Goal: Information Seeking & Learning: Learn about a topic

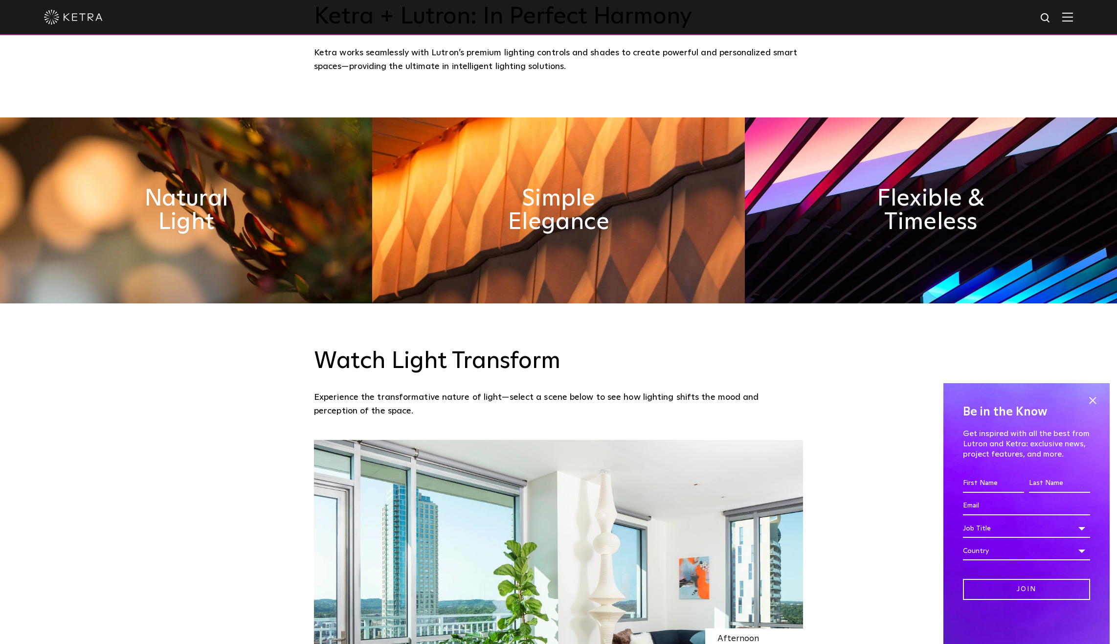
scroll to position [1027, 0]
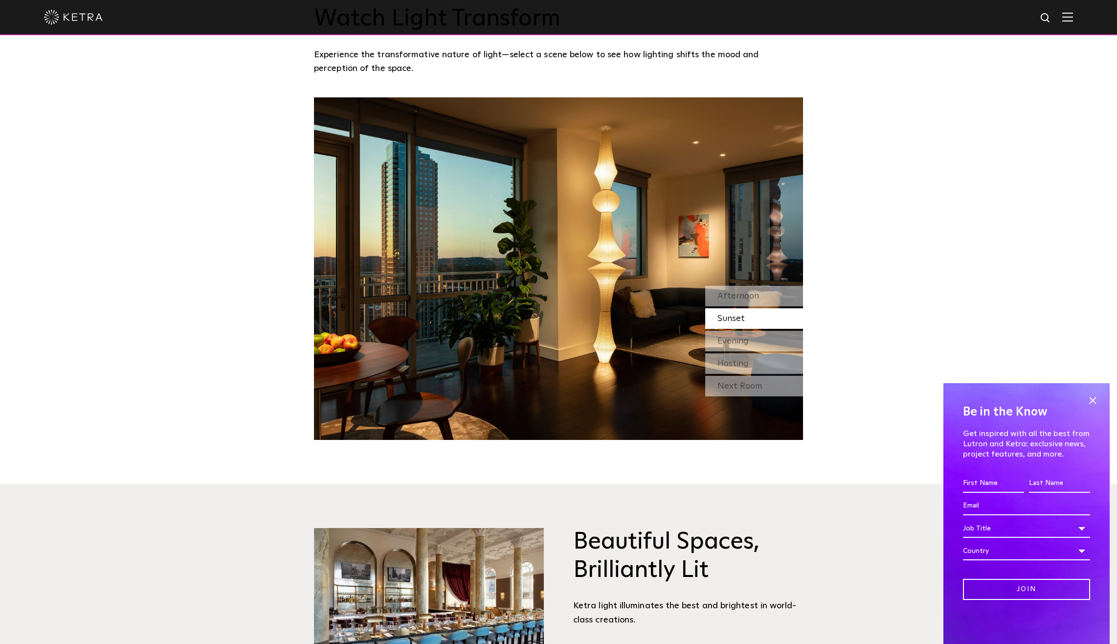
click at [742, 319] on span "Sunset" at bounding box center [731, 318] width 27 height 9
click at [746, 345] on span "Evening" at bounding box center [733, 341] width 31 height 9
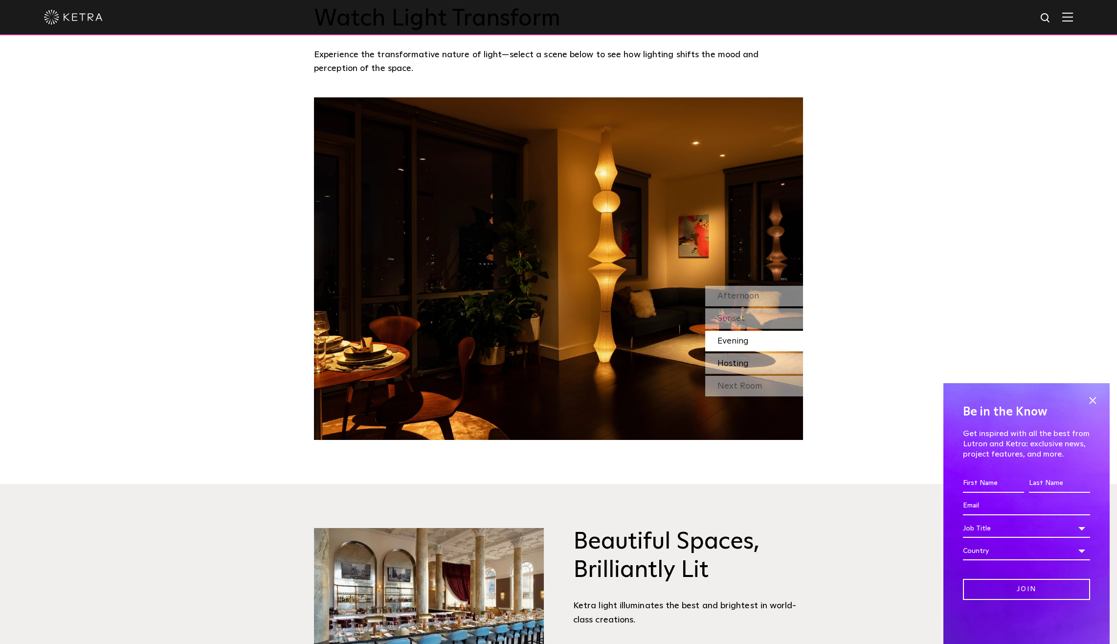
click at [747, 371] on div "Hosting" at bounding box center [754, 363] width 98 height 21
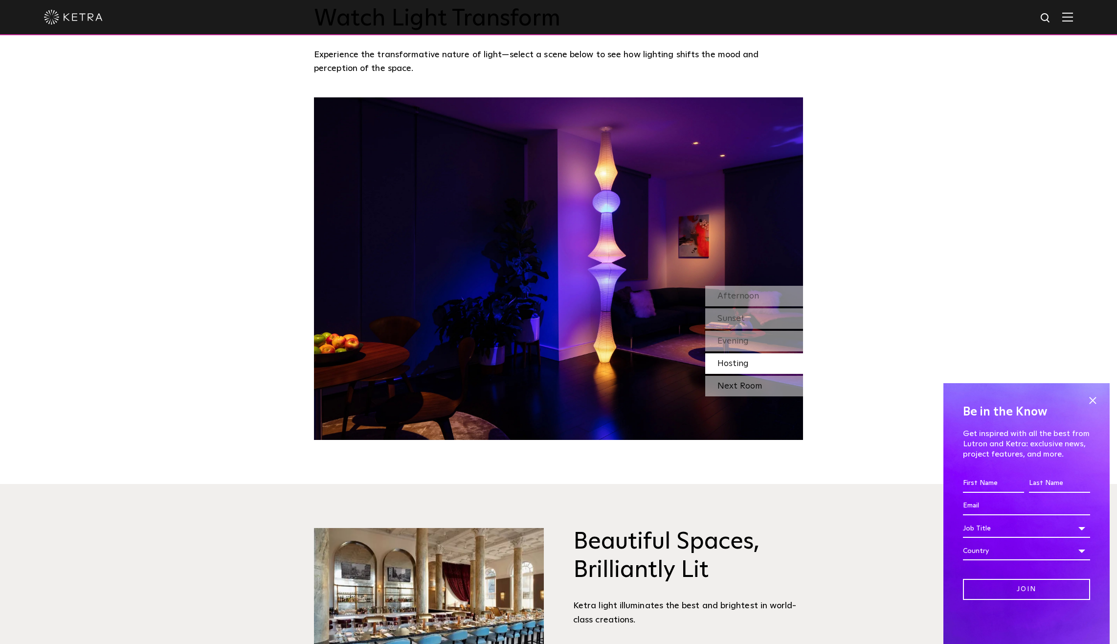
click at [746, 387] on div "Next Room" at bounding box center [754, 386] width 98 height 21
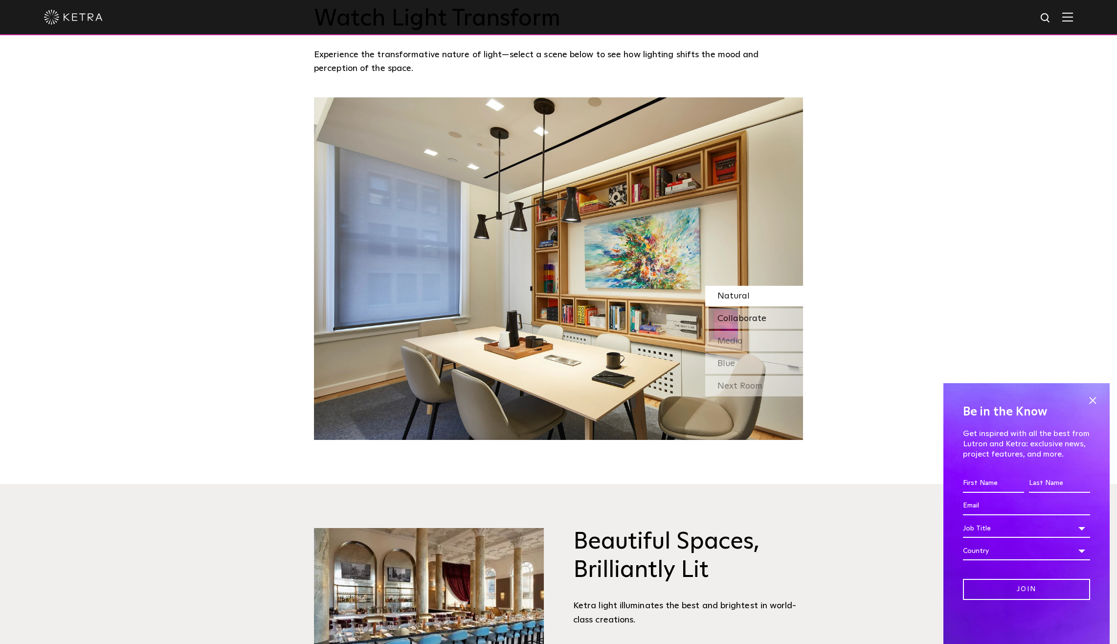
click at [730, 320] on span "Collaborate" at bounding box center [742, 318] width 49 height 9
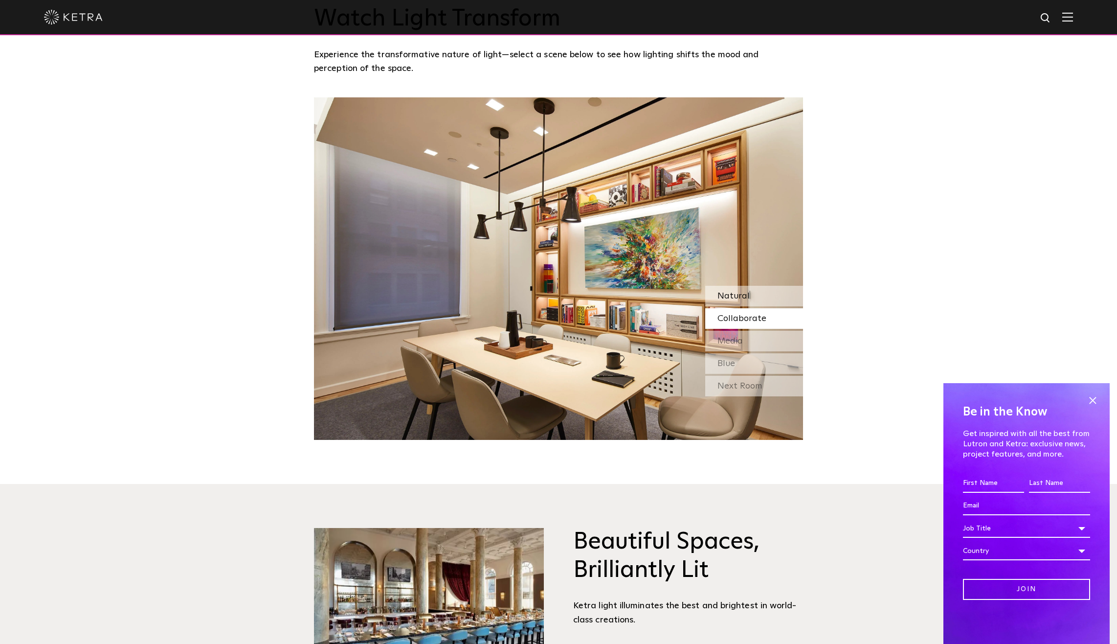
click at [767, 294] on div "Natural" at bounding box center [754, 296] width 98 height 21
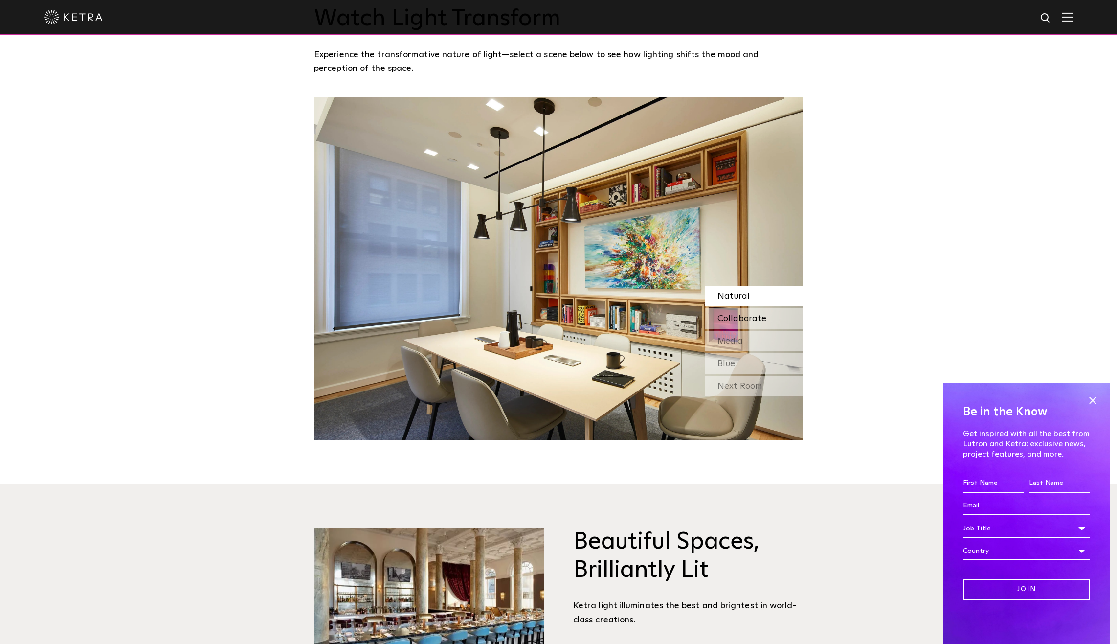
click at [766, 322] on div "Collaborate" at bounding box center [754, 318] width 98 height 21
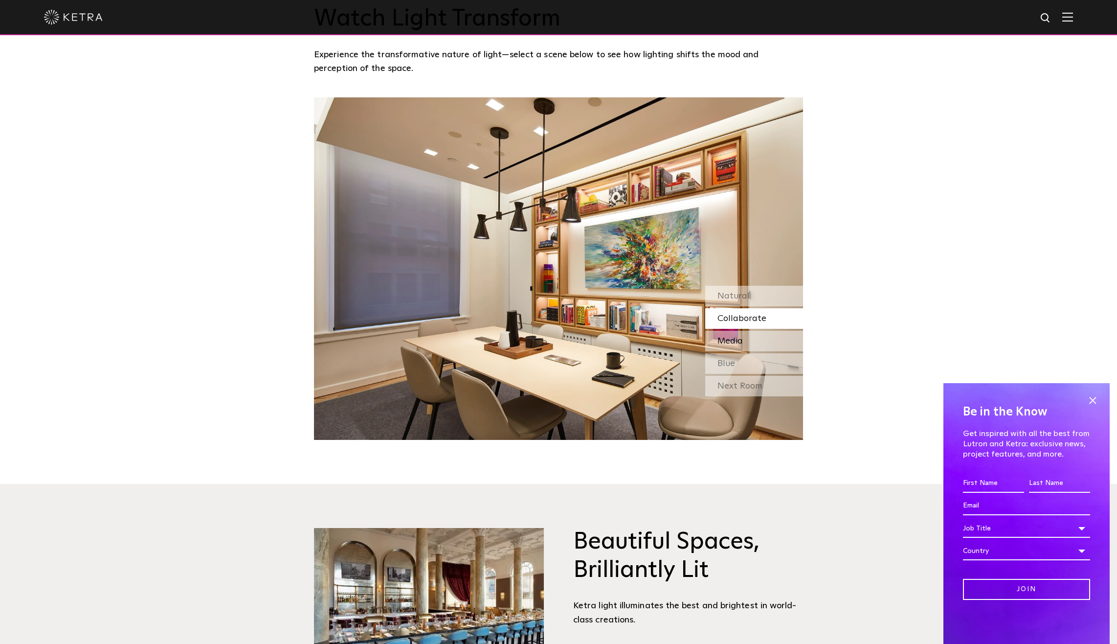
click at [764, 344] on div "Media" at bounding box center [754, 341] width 98 height 21
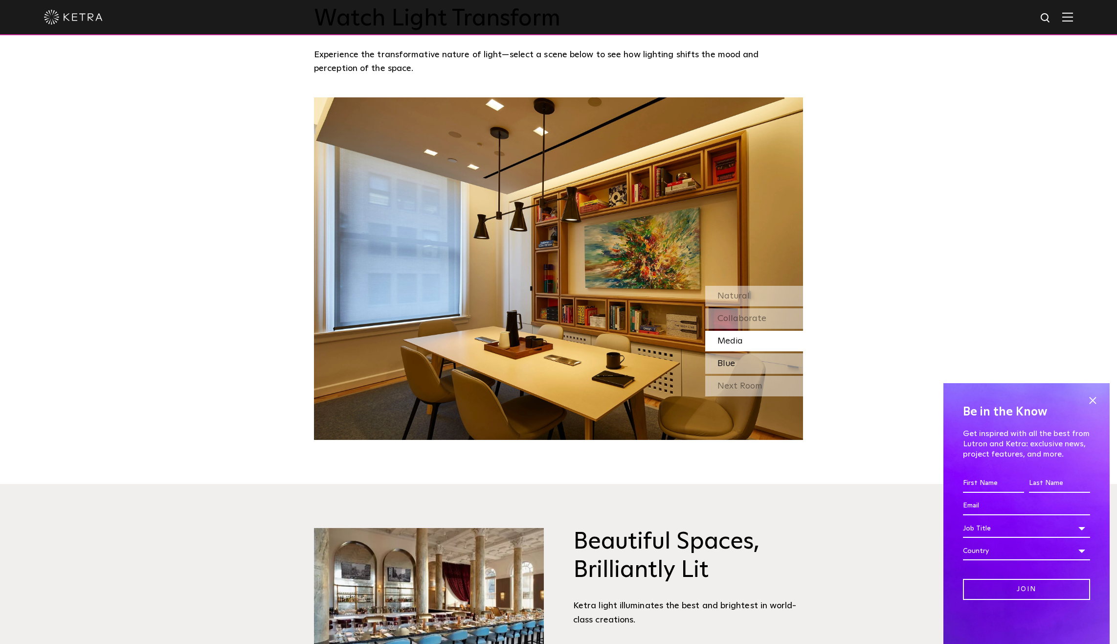
click at [761, 363] on div "Blue" at bounding box center [754, 363] width 98 height 21
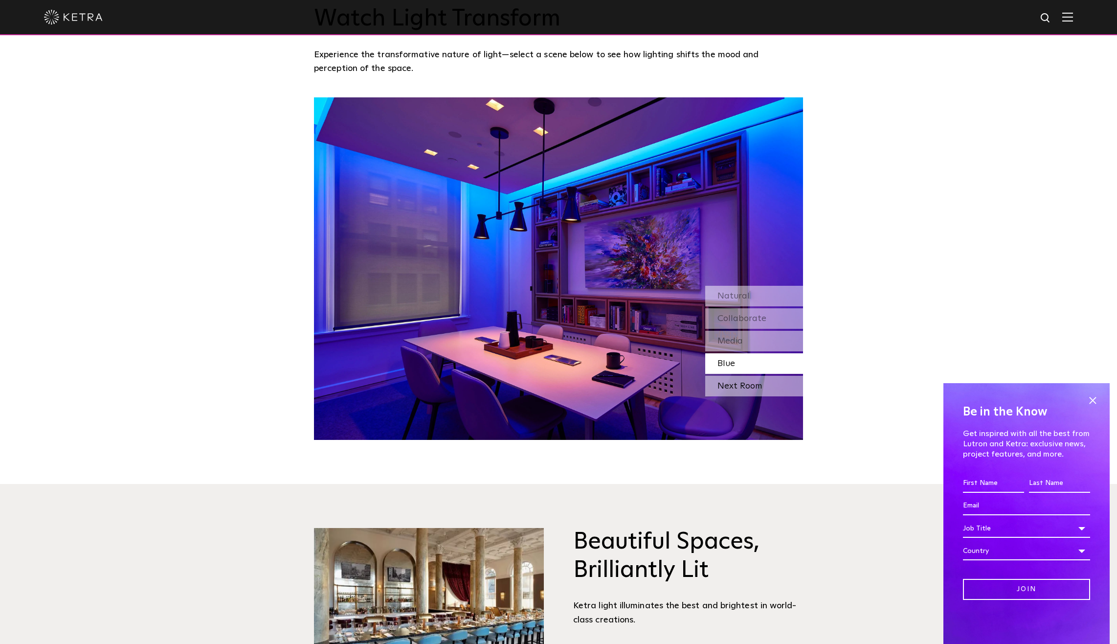
click at [756, 390] on div "Next Room" at bounding box center [754, 386] width 98 height 21
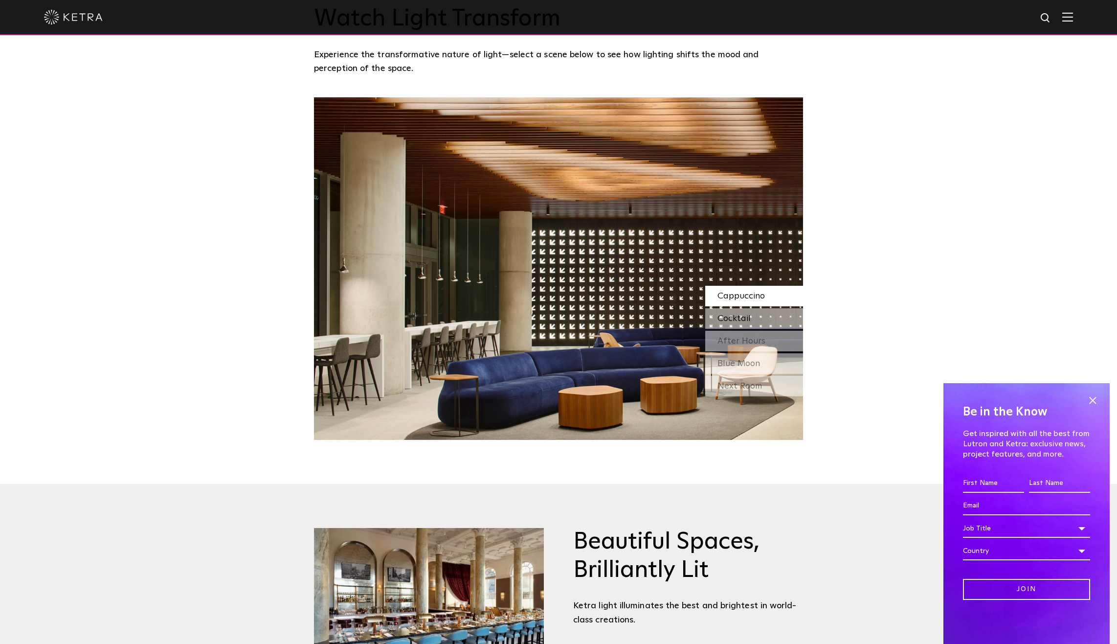
click at [754, 314] on div "Cocktail" at bounding box center [754, 318] width 98 height 21
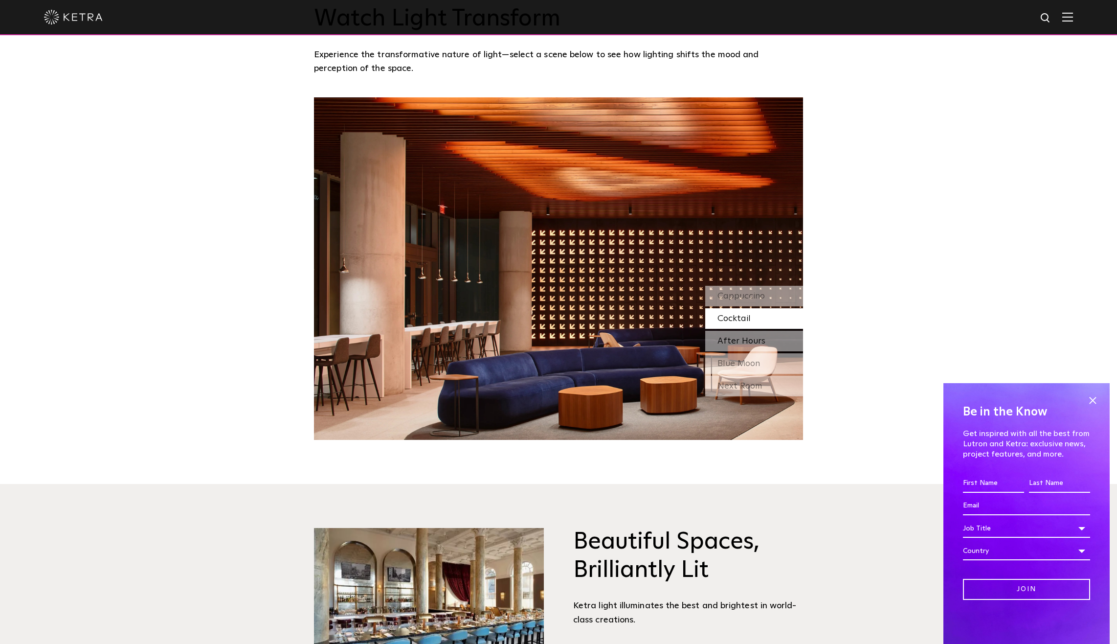
click at [754, 339] on span "After Hours" at bounding box center [742, 341] width 48 height 9
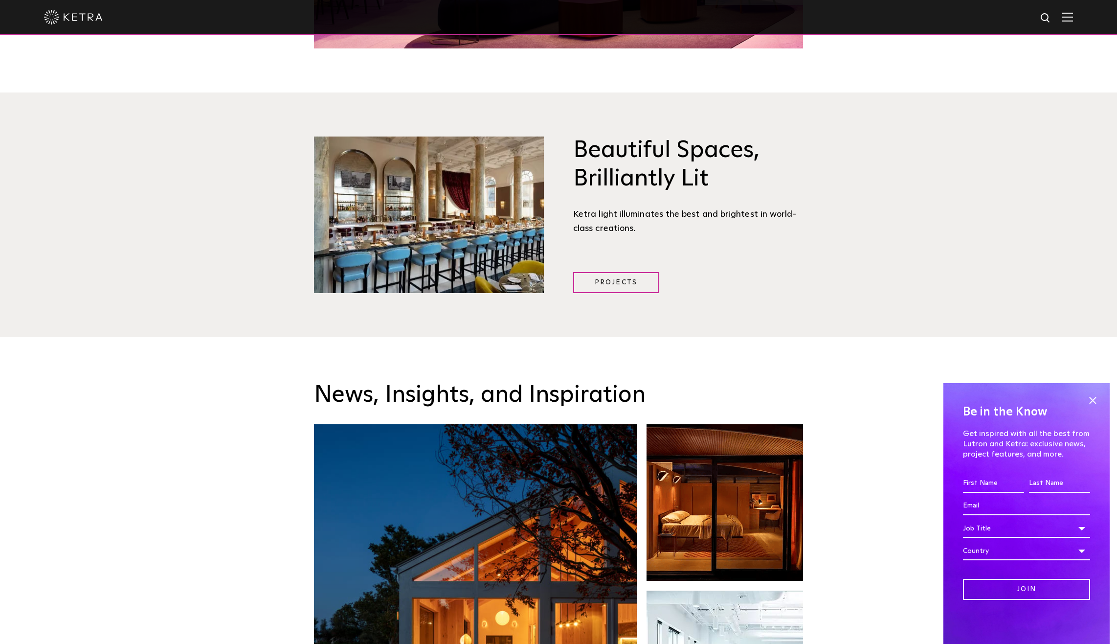
scroll to position [1859, 0]
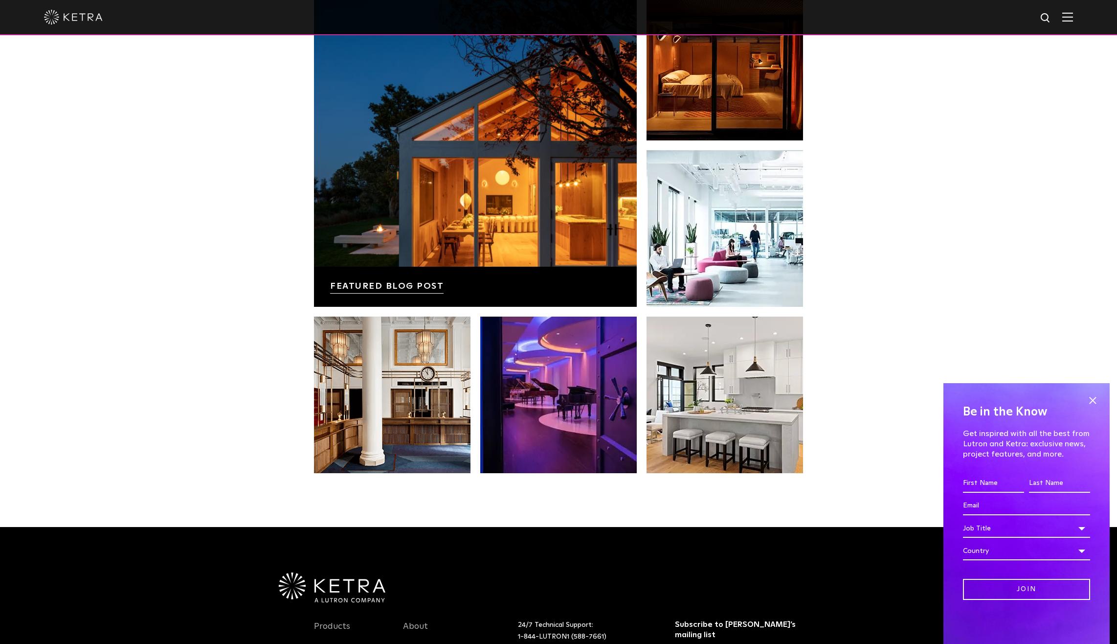
drag, startPoint x: 190, startPoint y: 265, endPoint x: 151, endPoint y: 137, distance: 133.7
click at [128, 83] on div "News, Insights, and Inspiration Lutron Releases First-Ever Lighting Trend Repor…" at bounding box center [558, 212] width 1117 height 630
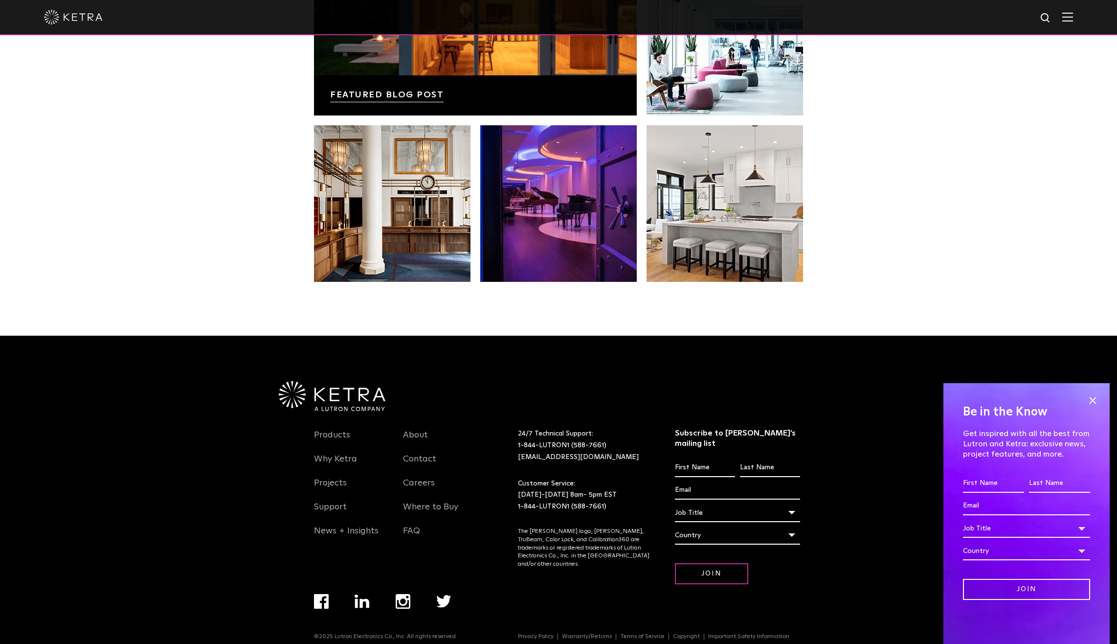
scroll to position [2056, 0]
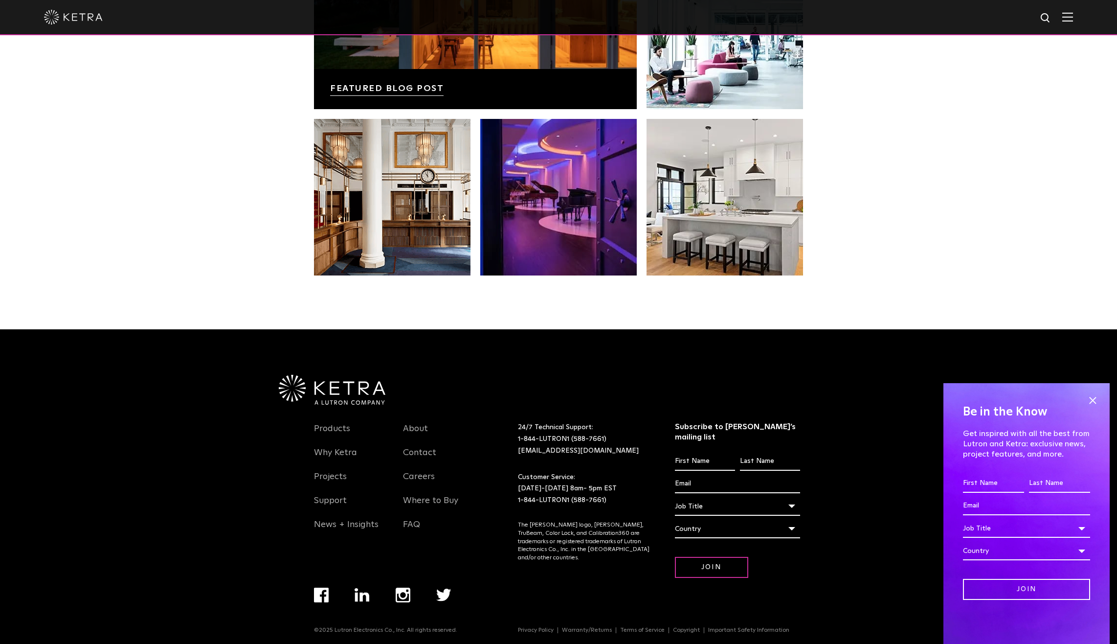
click at [54, 22] on img at bounding box center [73, 17] width 59 height 15
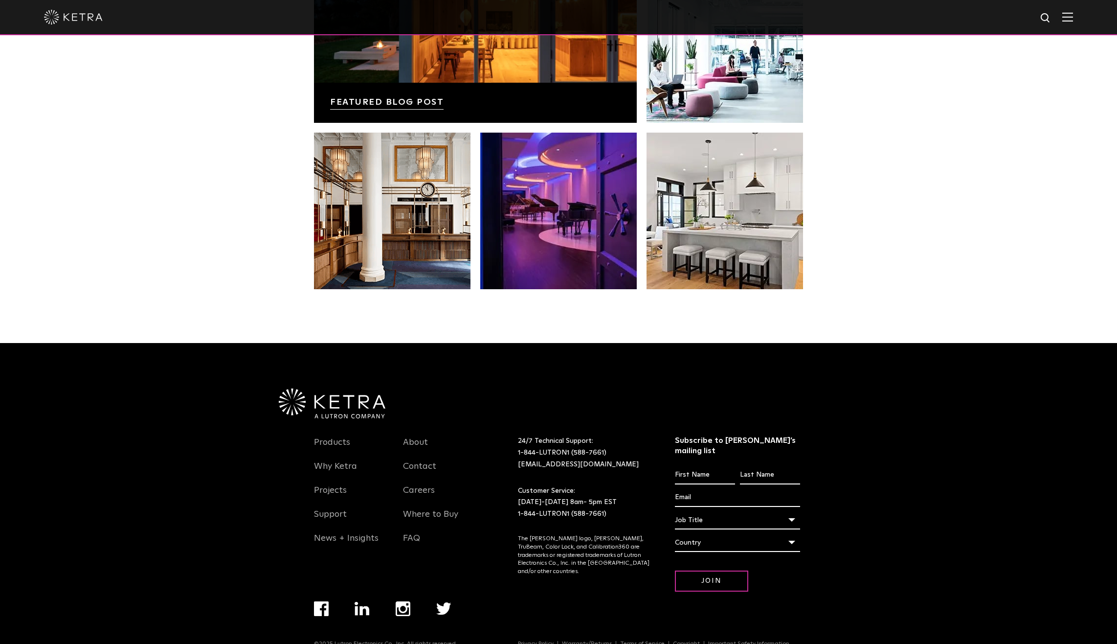
scroll to position [2056, 0]
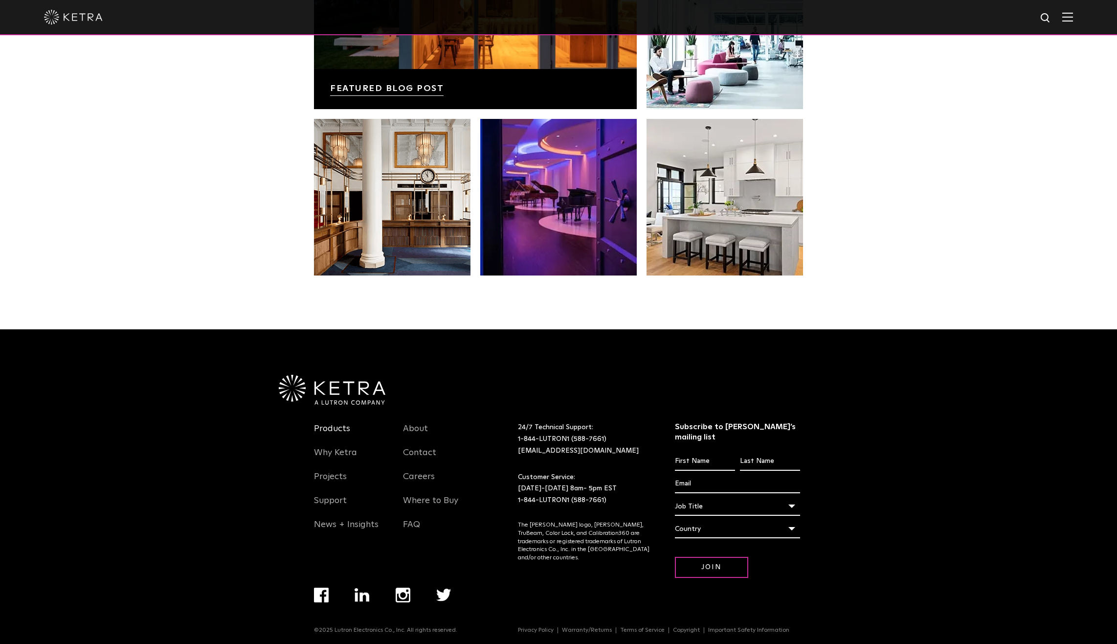
click at [336, 431] on link "Products" at bounding box center [332, 434] width 36 height 22
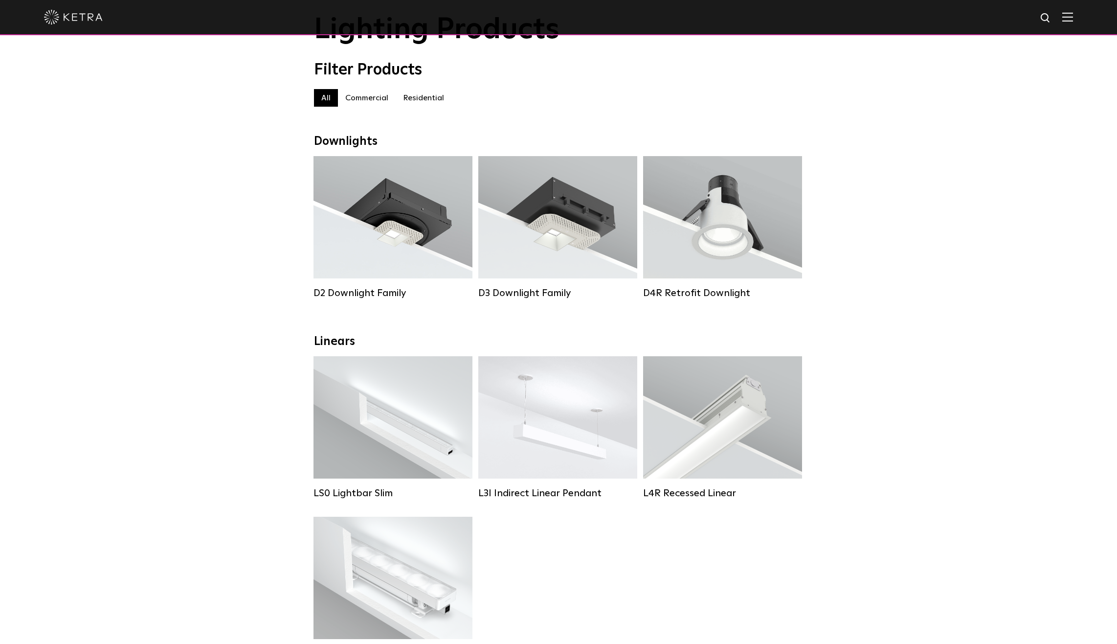
scroll to position [49, 0]
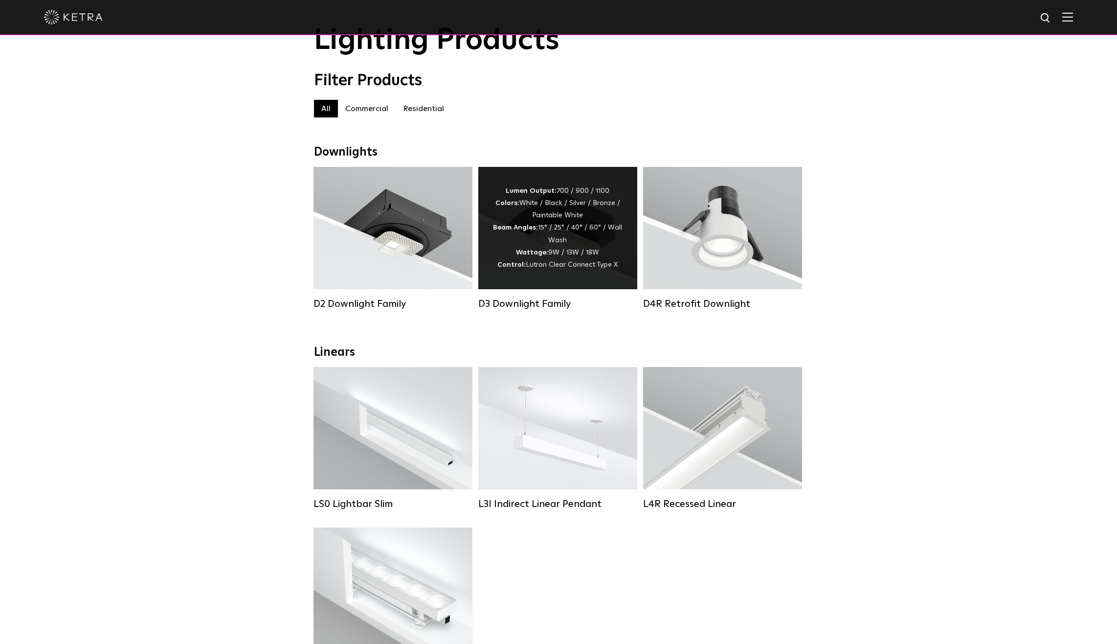
click at [588, 256] on div "Lumen Output: 700 / 900 / 1100 Colors: White / Black / Silver / Bronze / Painta…" at bounding box center [558, 228] width 130 height 86
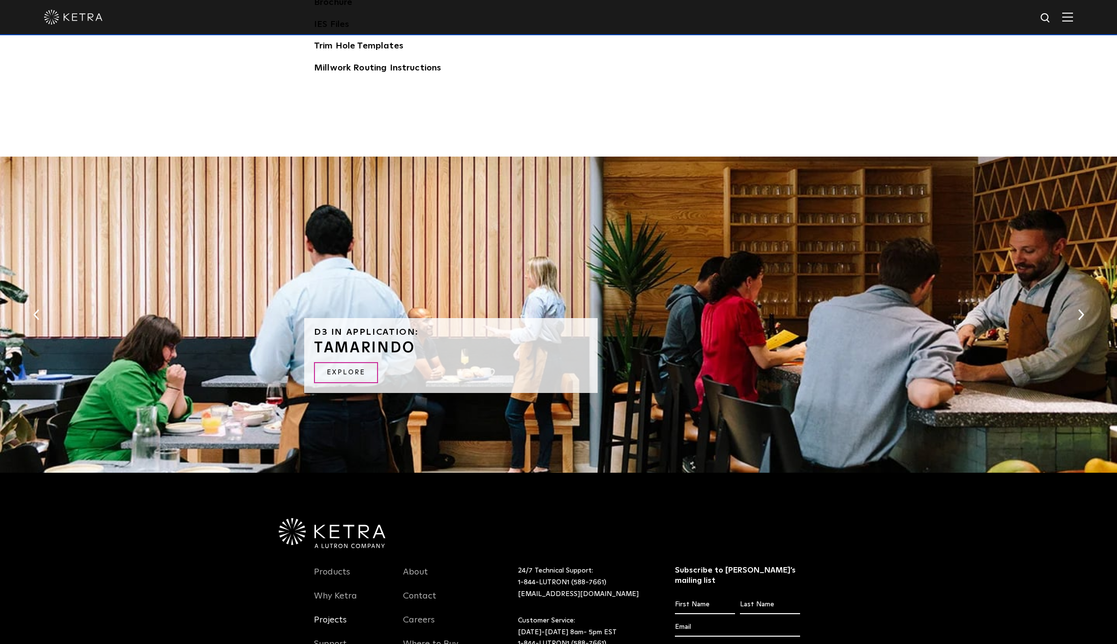
scroll to position [2094, 0]
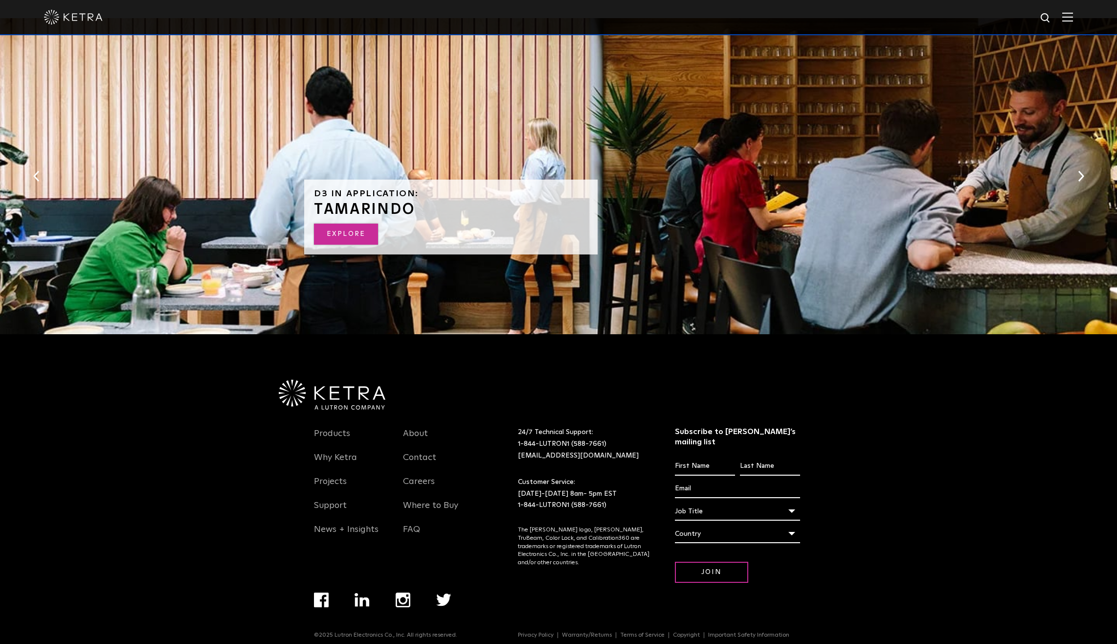
click at [327, 232] on link "Explore" at bounding box center [346, 234] width 64 height 21
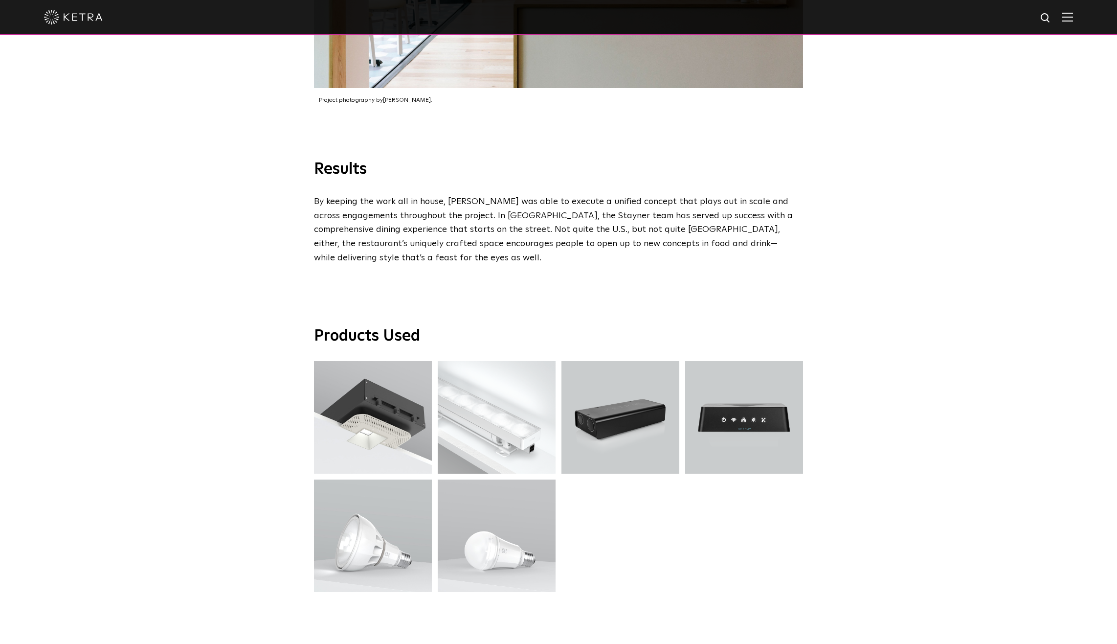
scroll to position [2446, 0]
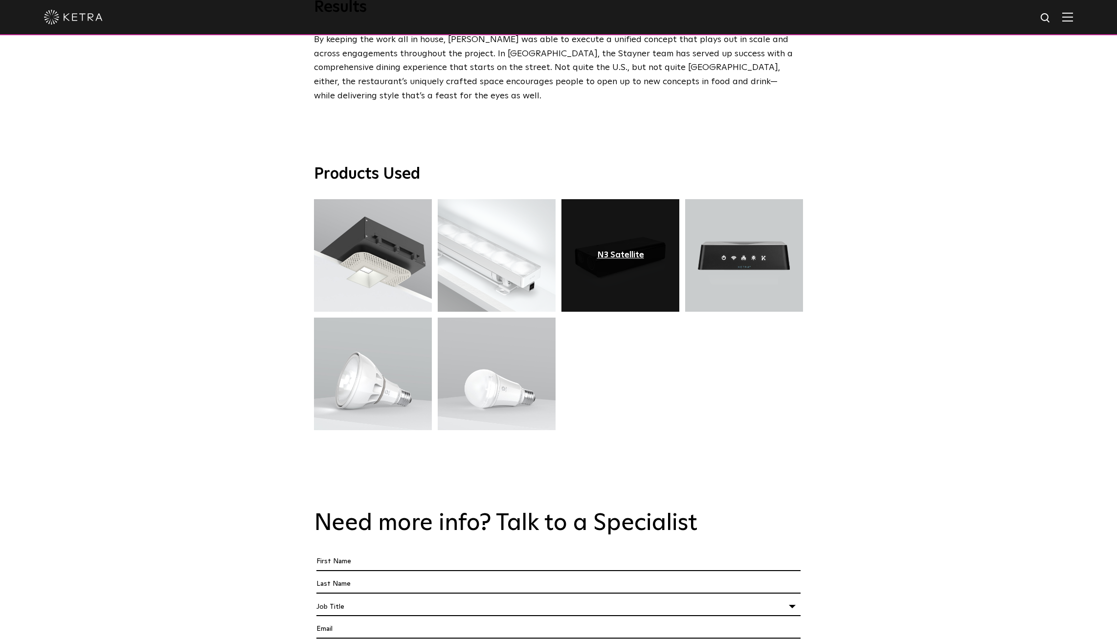
click at [629, 250] on div "N3 Satellite" at bounding box center [620, 255] width 47 height 10
